Goal: Task Accomplishment & Management: Use online tool/utility

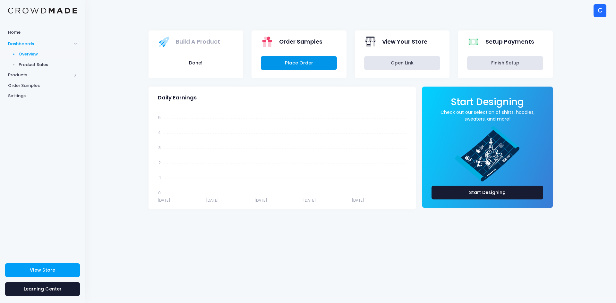
click at [291, 63] on link "Place Order" at bounding box center [299, 63] width 76 height 14
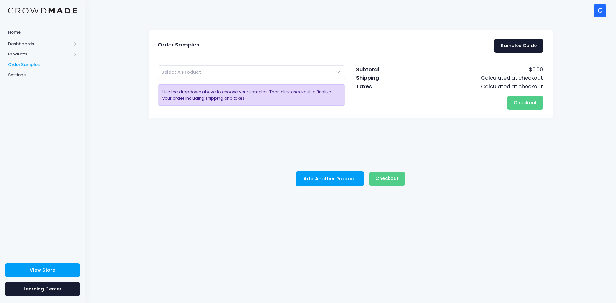
click at [337, 74] on span "Select A Product" at bounding box center [252, 72] width 188 height 14
click at [20, 50] on span "Products" at bounding box center [42, 54] width 85 height 11
click at [41, 65] on span "Product Builder" at bounding box center [48, 65] width 59 height 6
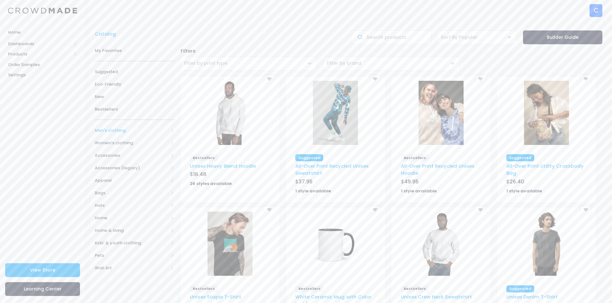
click at [121, 129] on span "Men's clothing" at bounding box center [132, 130] width 74 height 6
click at [124, 179] on span "All shirts" at bounding box center [133, 181] width 56 height 6
click at [121, 218] on span "T-shirts" at bounding box center [137, 218] width 58 height 6
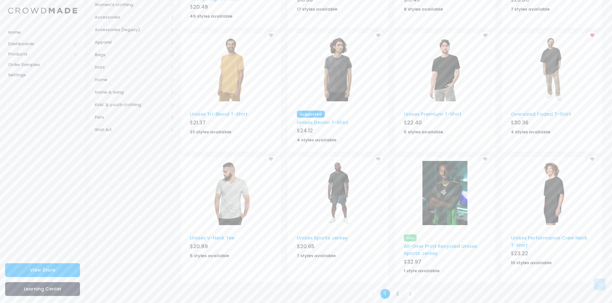
scroll to position [308, 0]
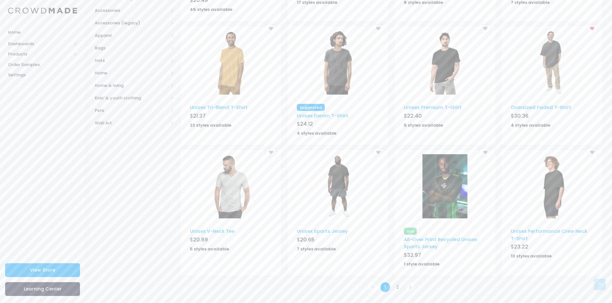
click at [407, 286] on link at bounding box center [410, 287] width 11 height 11
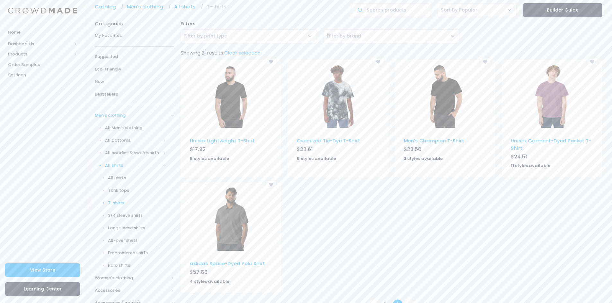
scroll to position [128, 0]
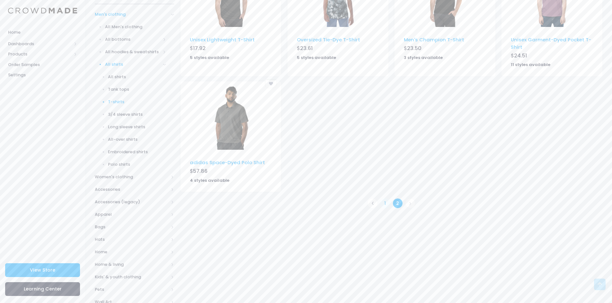
click at [383, 202] on link "1" at bounding box center [385, 203] width 11 height 11
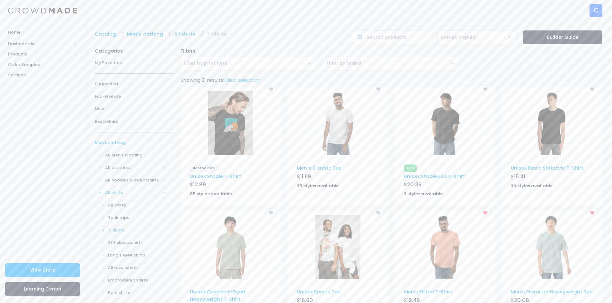
click at [215, 59] on span "Filter by print type" at bounding box center [248, 64] width 136 height 14
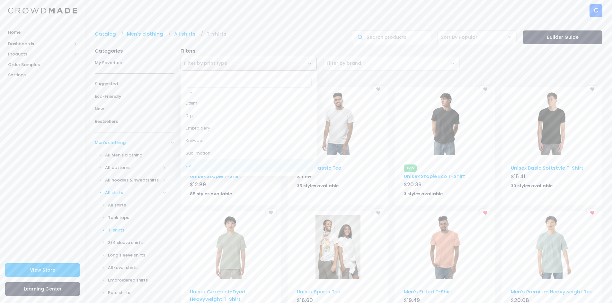
scroll to position [32, 0]
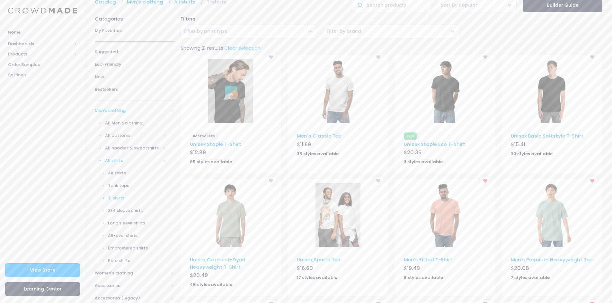
click at [444, 234] on img at bounding box center [444, 215] width 45 height 64
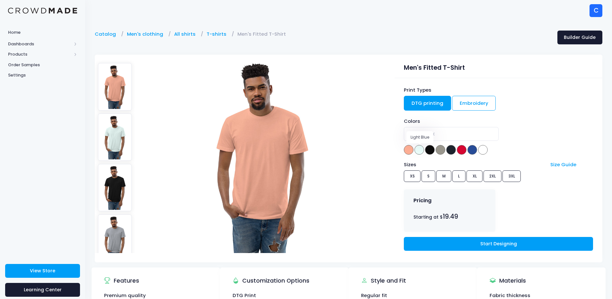
click at [418, 151] on span at bounding box center [419, 150] width 10 height 10
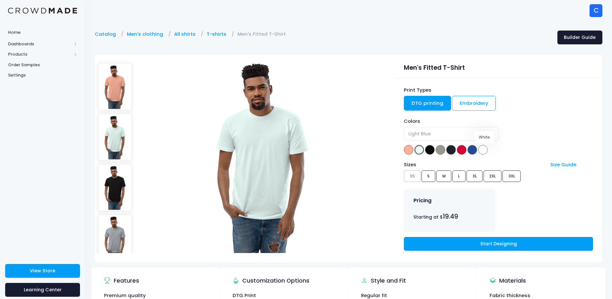
click at [484, 150] on span at bounding box center [483, 150] width 10 height 10
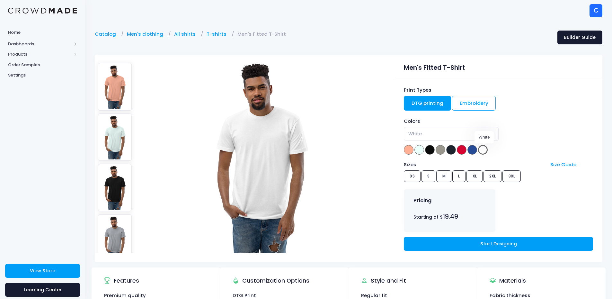
click at [484, 149] on span at bounding box center [483, 150] width 10 height 10
click at [420, 150] on span at bounding box center [419, 150] width 10 height 10
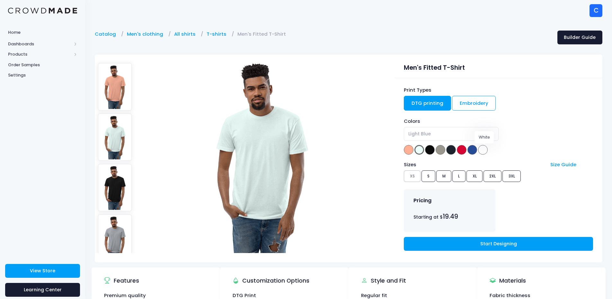
click at [484, 150] on span at bounding box center [483, 150] width 10 height 10
select select "White"
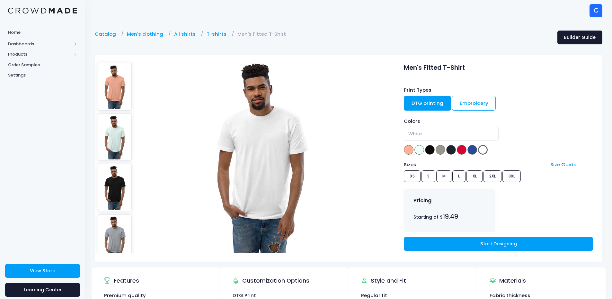
click at [266, 161] on img at bounding box center [261, 156] width 135 height 193
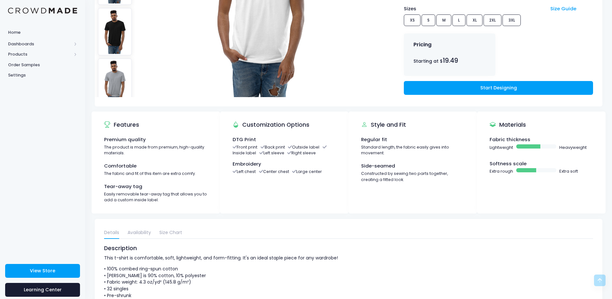
scroll to position [190, 0]
